Goal: Information Seeking & Learning: Learn about a topic

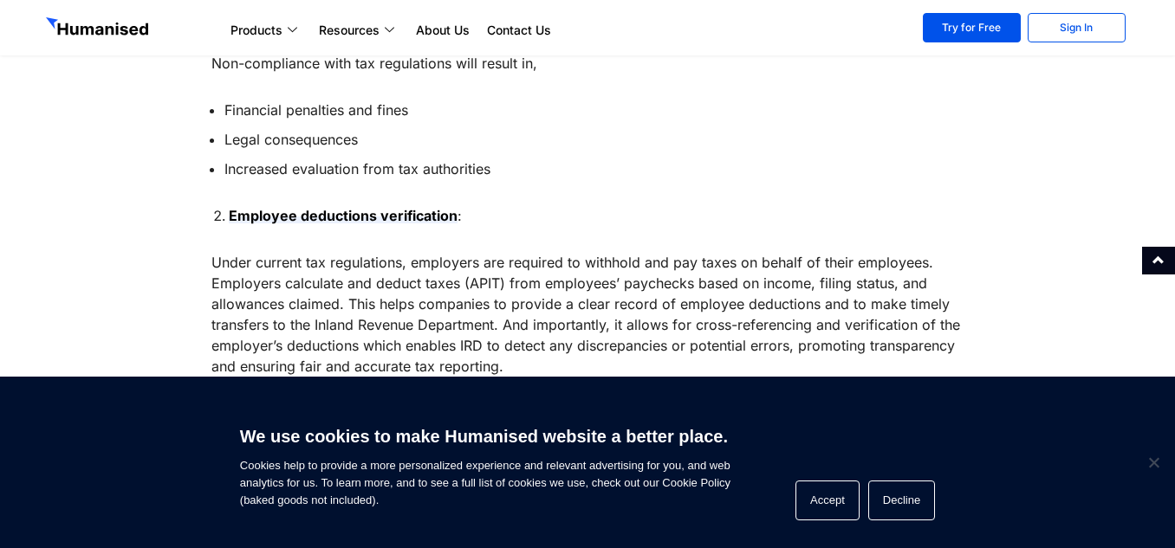
scroll to position [1226, 0]
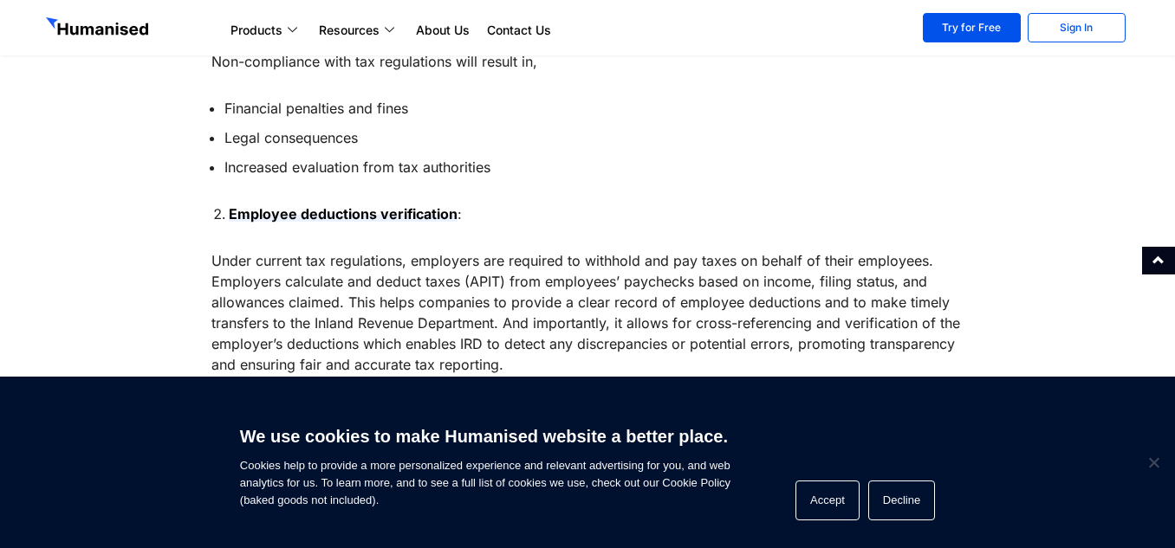
click at [689, 175] on li "Increased evaluation from tax authorities" at bounding box center [594, 167] width 740 height 21
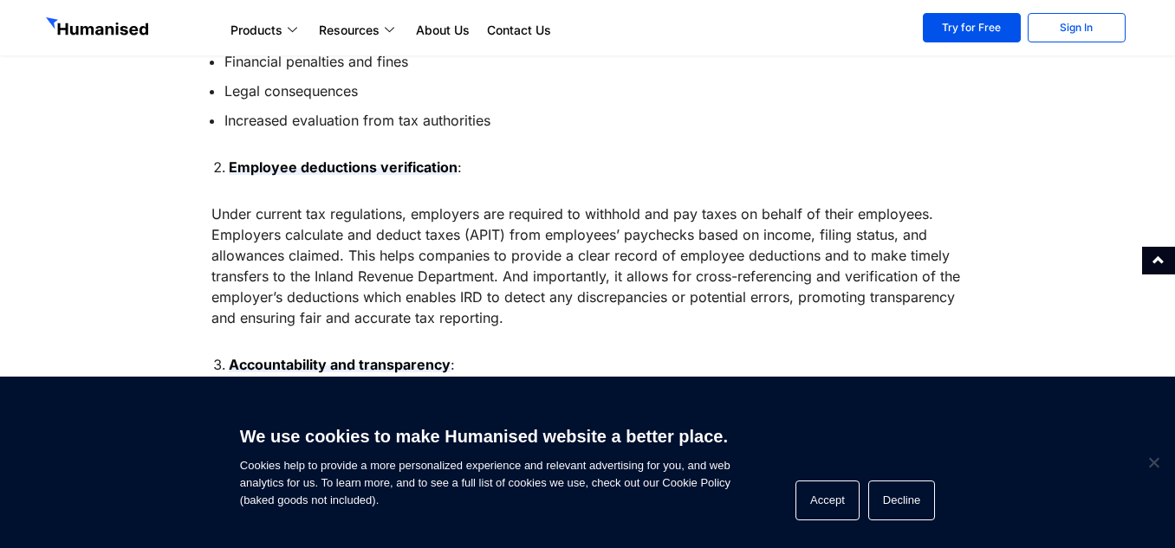
scroll to position [1274, 0]
click at [689, 175] on li "Employee deductions verification :" at bounding box center [597, 166] width 736 height 21
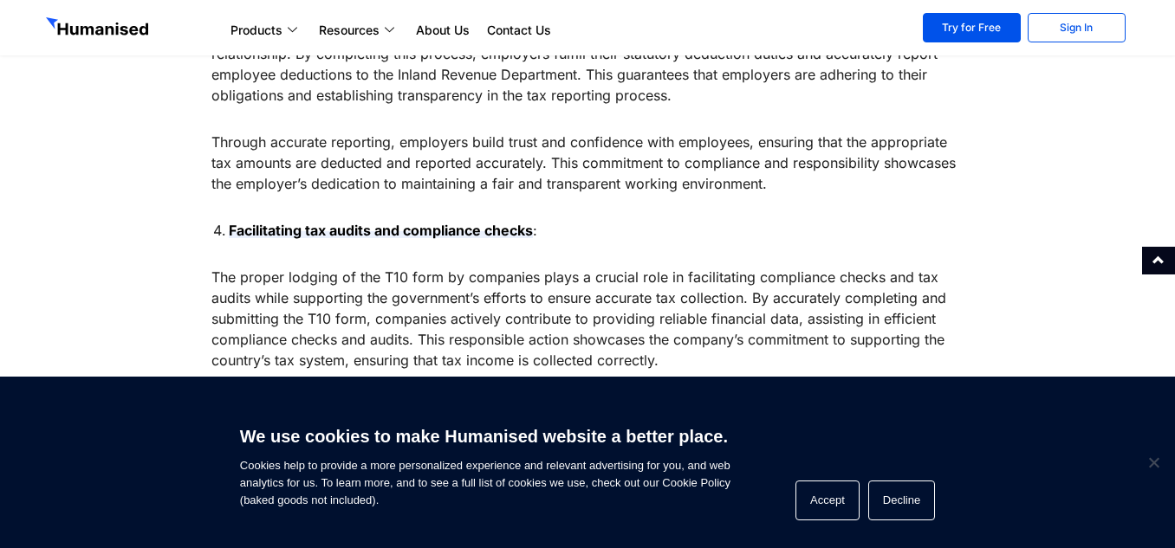
scroll to position [1652, 0]
click at [540, 203] on div "Did you know what the T10 form is and why it is mandatory to lodge that? The T1…" at bounding box center [587, 164] width 753 height 2119
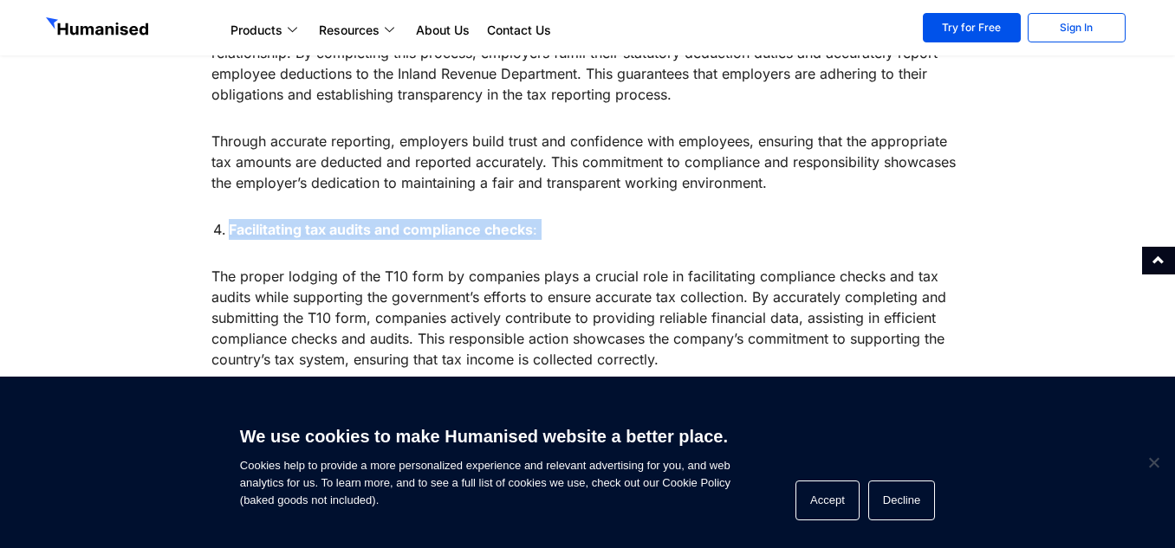
click at [540, 203] on div "Did you know what the T10 form is and why it is mandatory to lodge that? The T1…" at bounding box center [587, 164] width 753 height 2119
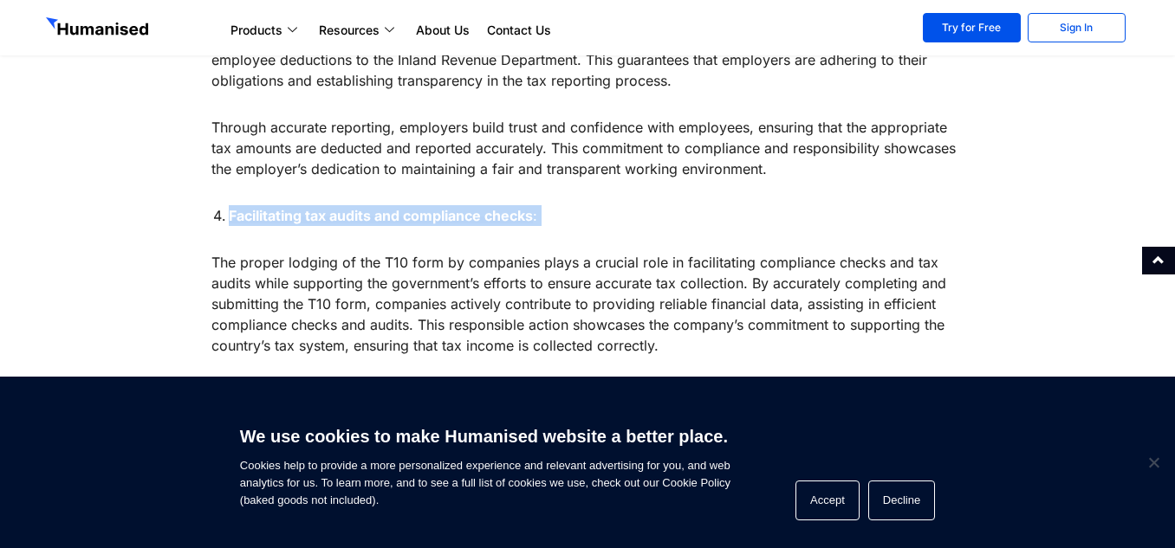
click at [616, 203] on div "Did you know what the T10 form is and why it is mandatory to lodge that? The T1…" at bounding box center [587, 150] width 753 height 2119
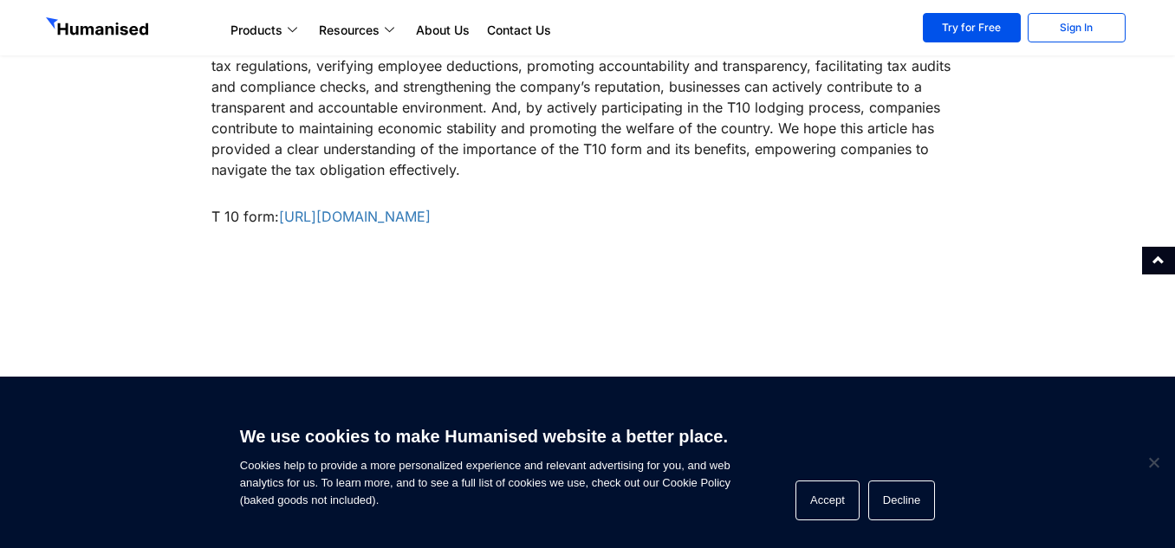
scroll to position [2472, 0]
